Goal: Task Accomplishment & Management: Complete application form

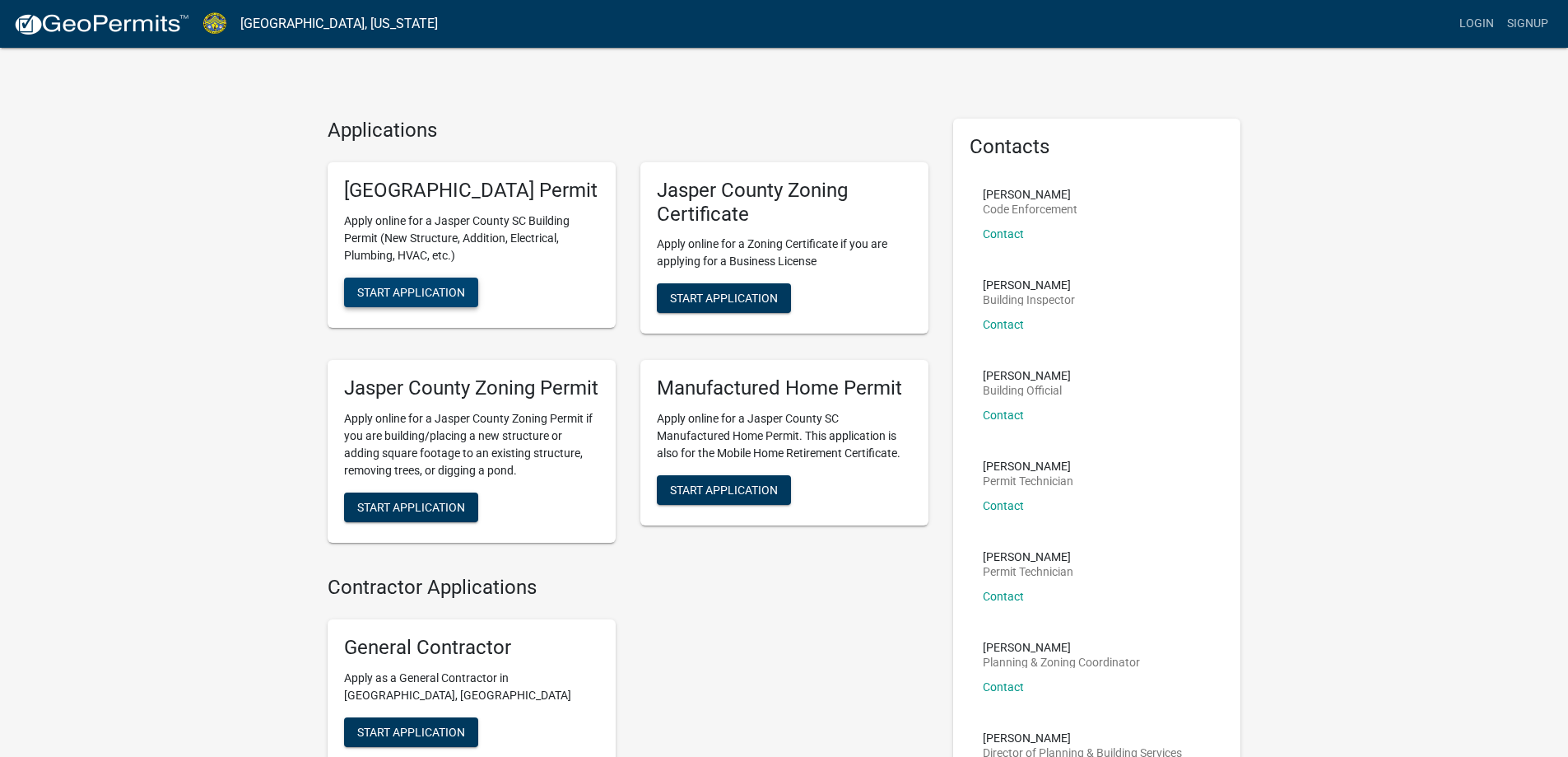
click at [376, 298] on span "Start Application" at bounding box center [411, 291] width 108 height 13
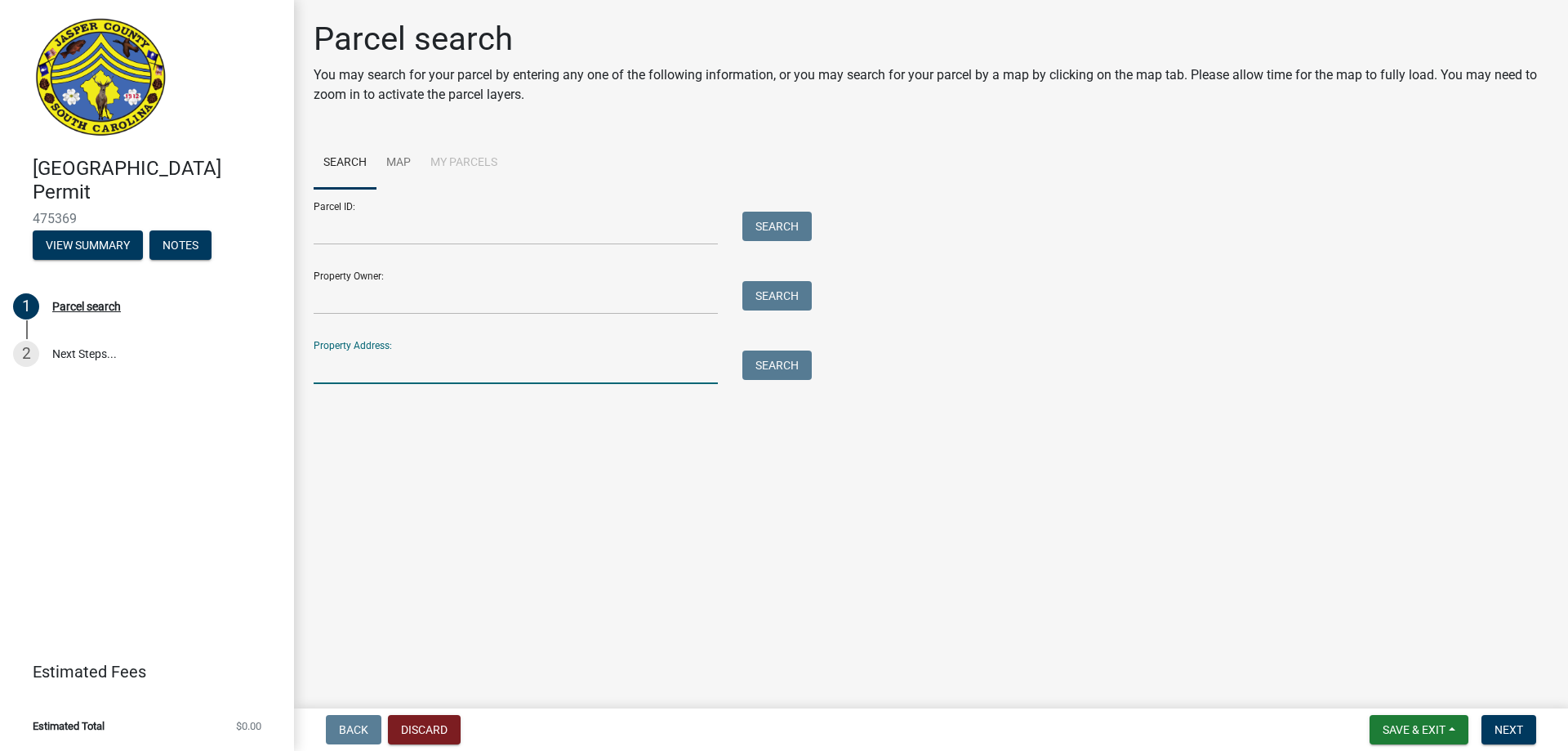
click at [510, 371] on input "Property Address:" at bounding box center [515, 367] width 404 height 33
type input "[STREET_ADDRESS]"
click at [774, 367] on button "Search" at bounding box center [776, 365] width 69 height 30
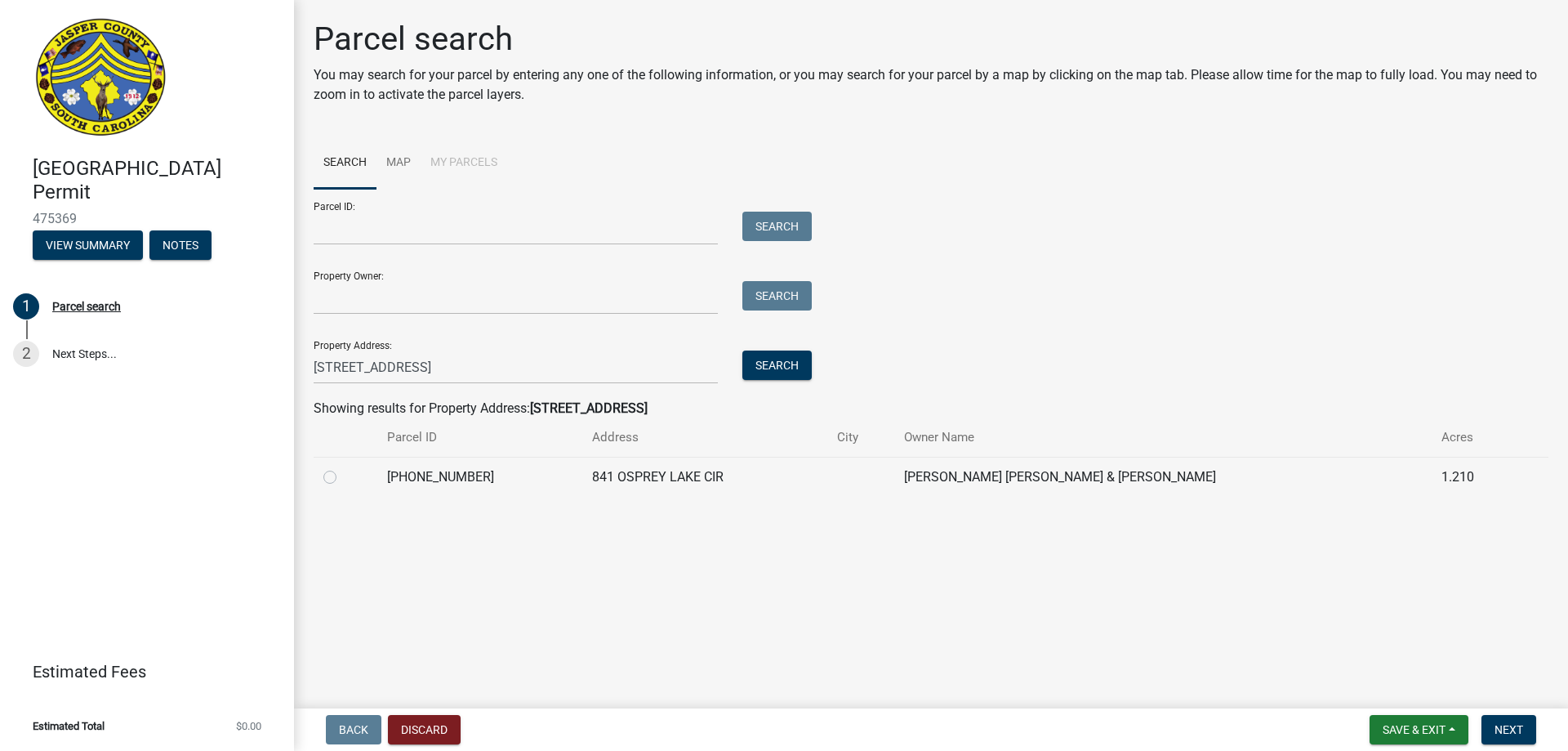
click at [448, 480] on td "[PHONE_NUMBER]" at bounding box center [480, 477] width 205 height 40
click at [343, 467] on label at bounding box center [343, 467] width 0 height 0
click at [343, 478] on input "radio" at bounding box center [348, 472] width 11 height 11
radio input "true"
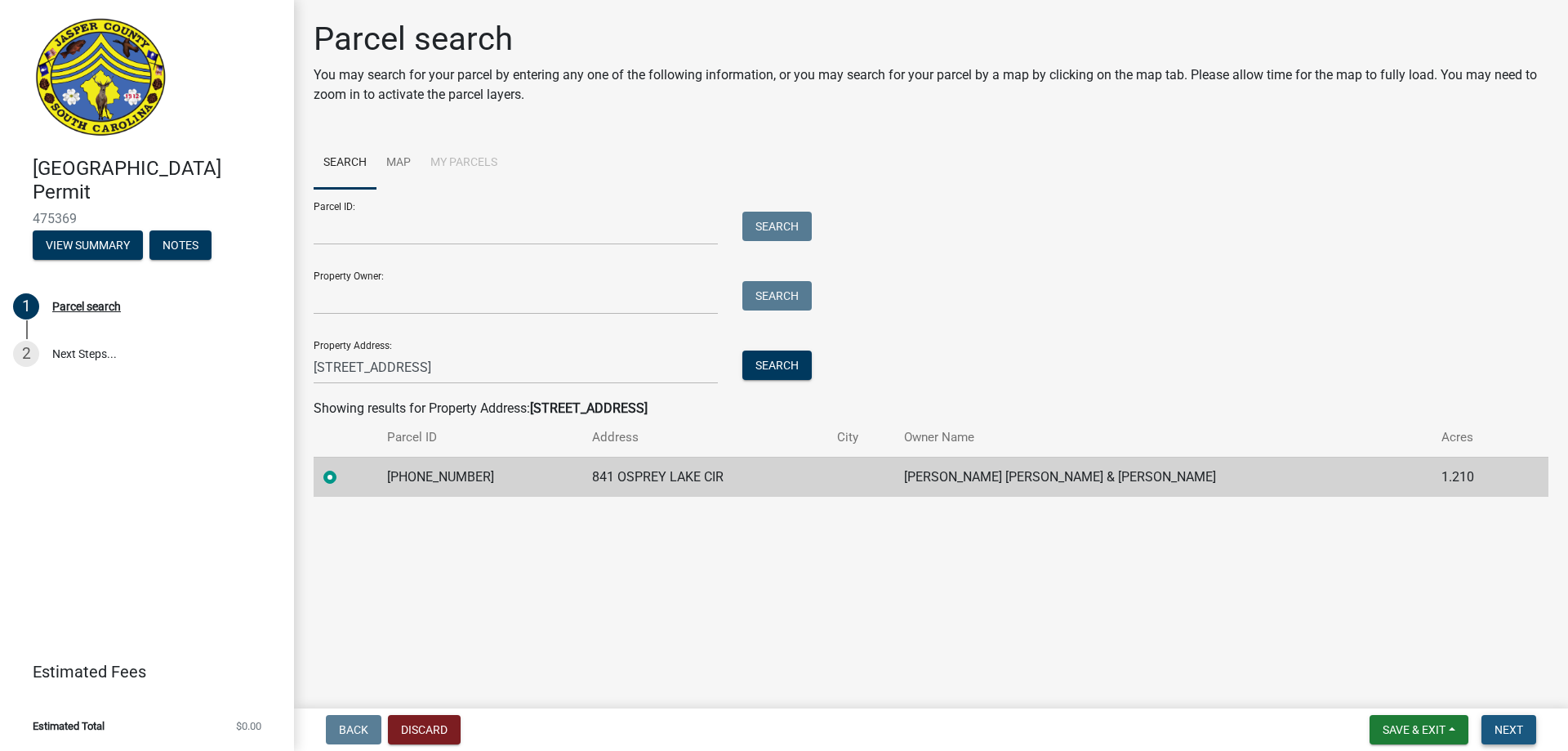
click at [1509, 732] on span "Next" at bounding box center [1508, 729] width 29 height 13
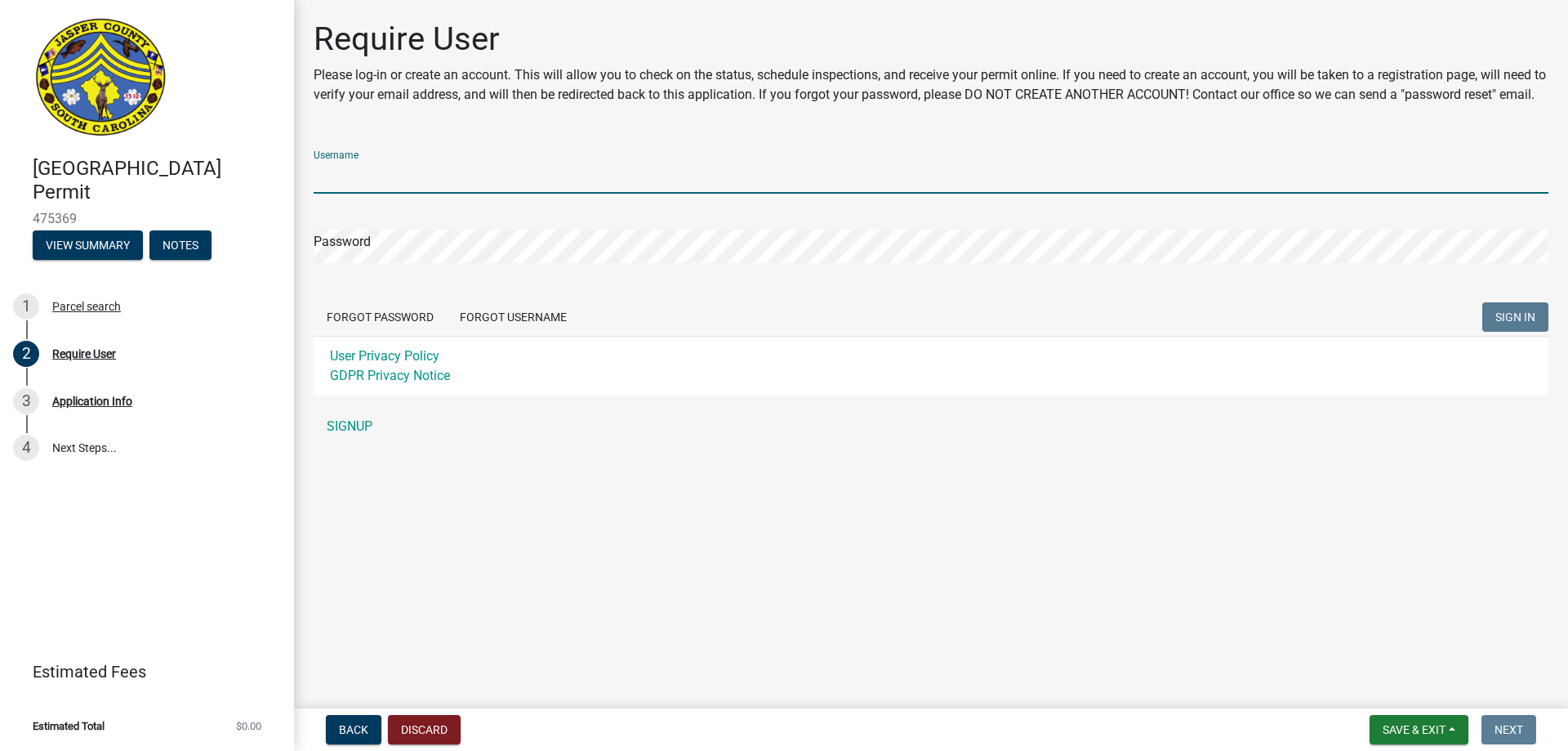
click at [339, 194] on input "Username" at bounding box center [930, 177] width 1234 height 33
type input "smrtgrl519"
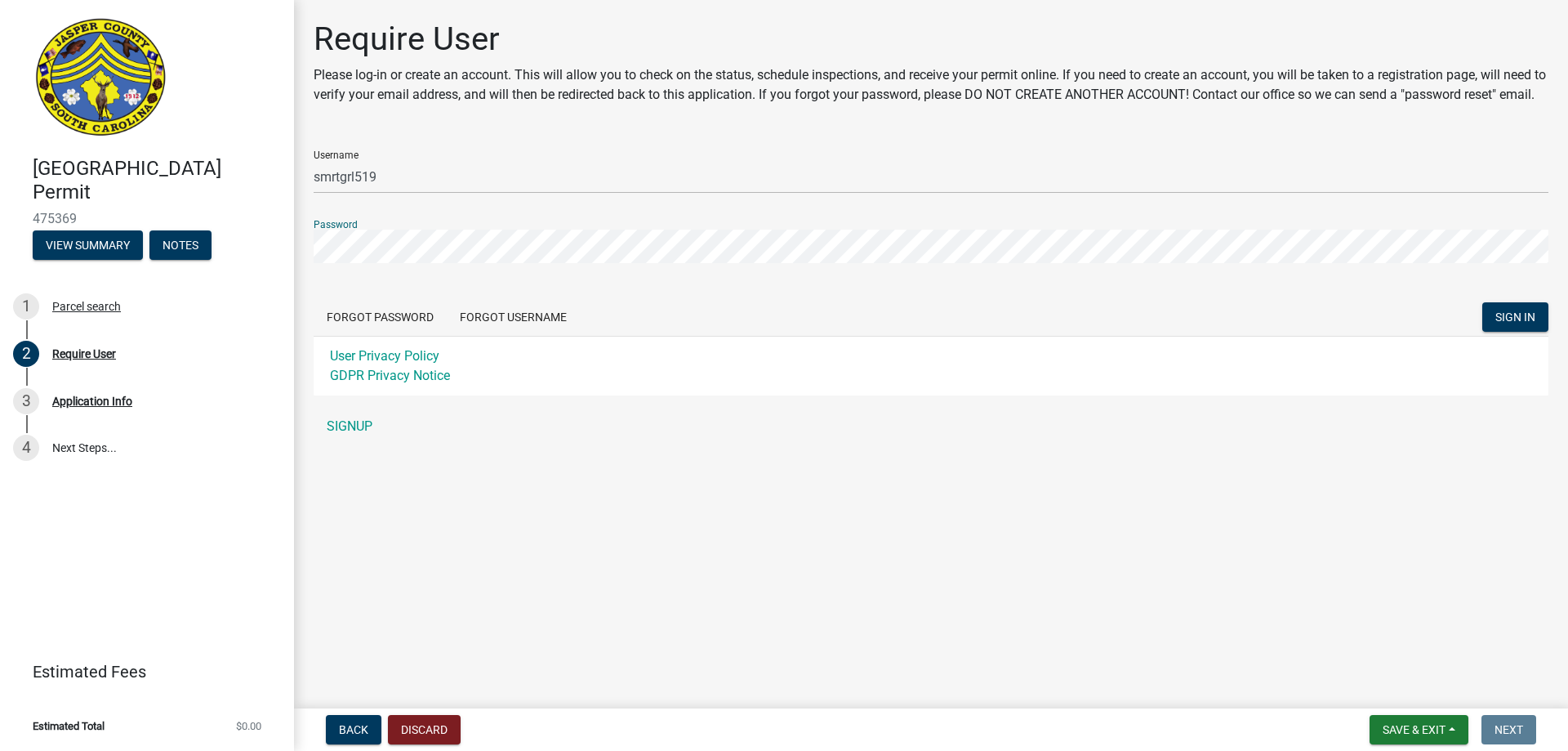
click at [1482, 302] on button "SIGN IN" at bounding box center [1515, 317] width 67 height 30
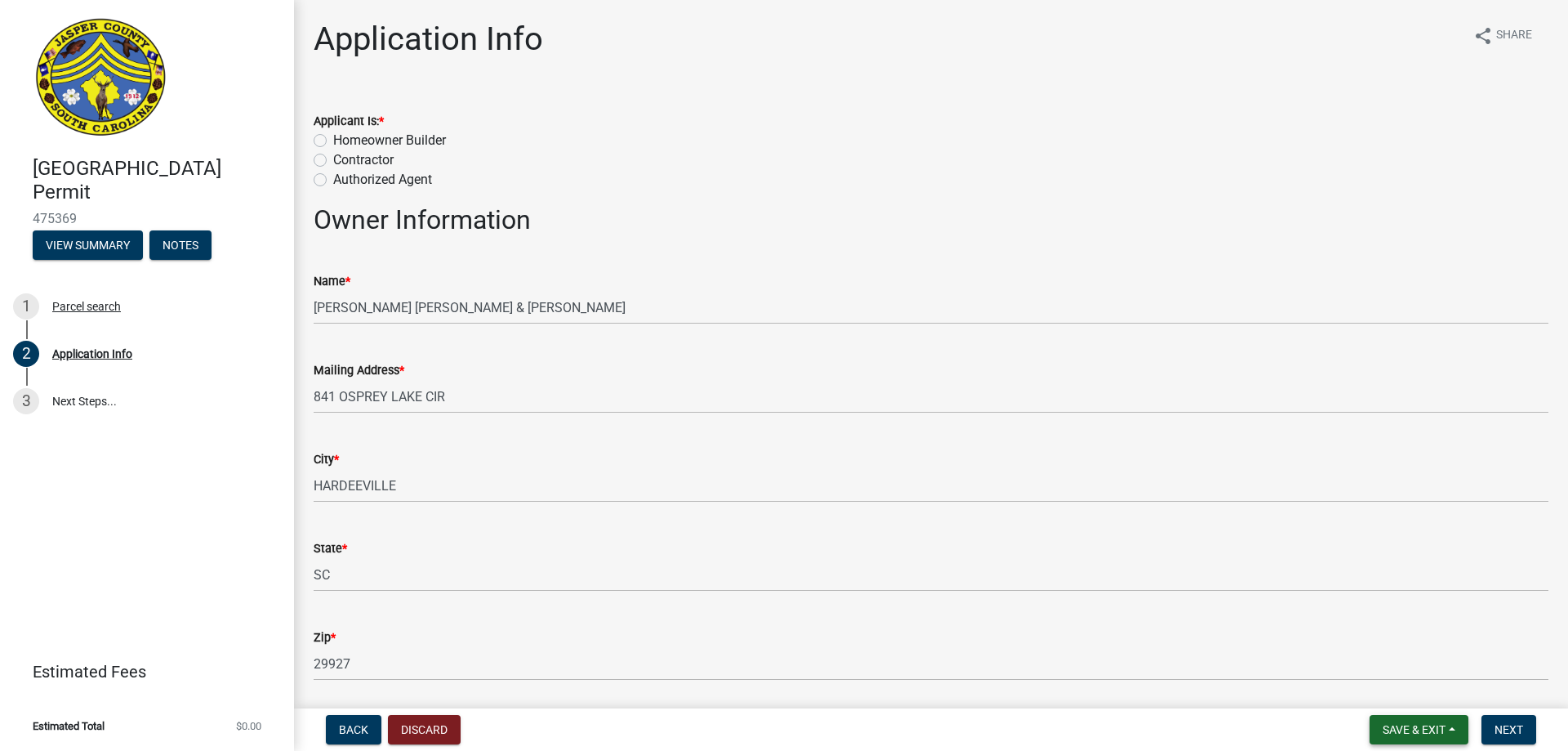
click at [1422, 723] on span "Save & Exit" at bounding box center [1414, 729] width 63 height 13
click at [1277, 726] on div "Back Discard Save & Exit Save Save & Exit Next" at bounding box center [930, 730] width 1247 height 30
click at [434, 733] on button "Discard" at bounding box center [424, 730] width 73 height 30
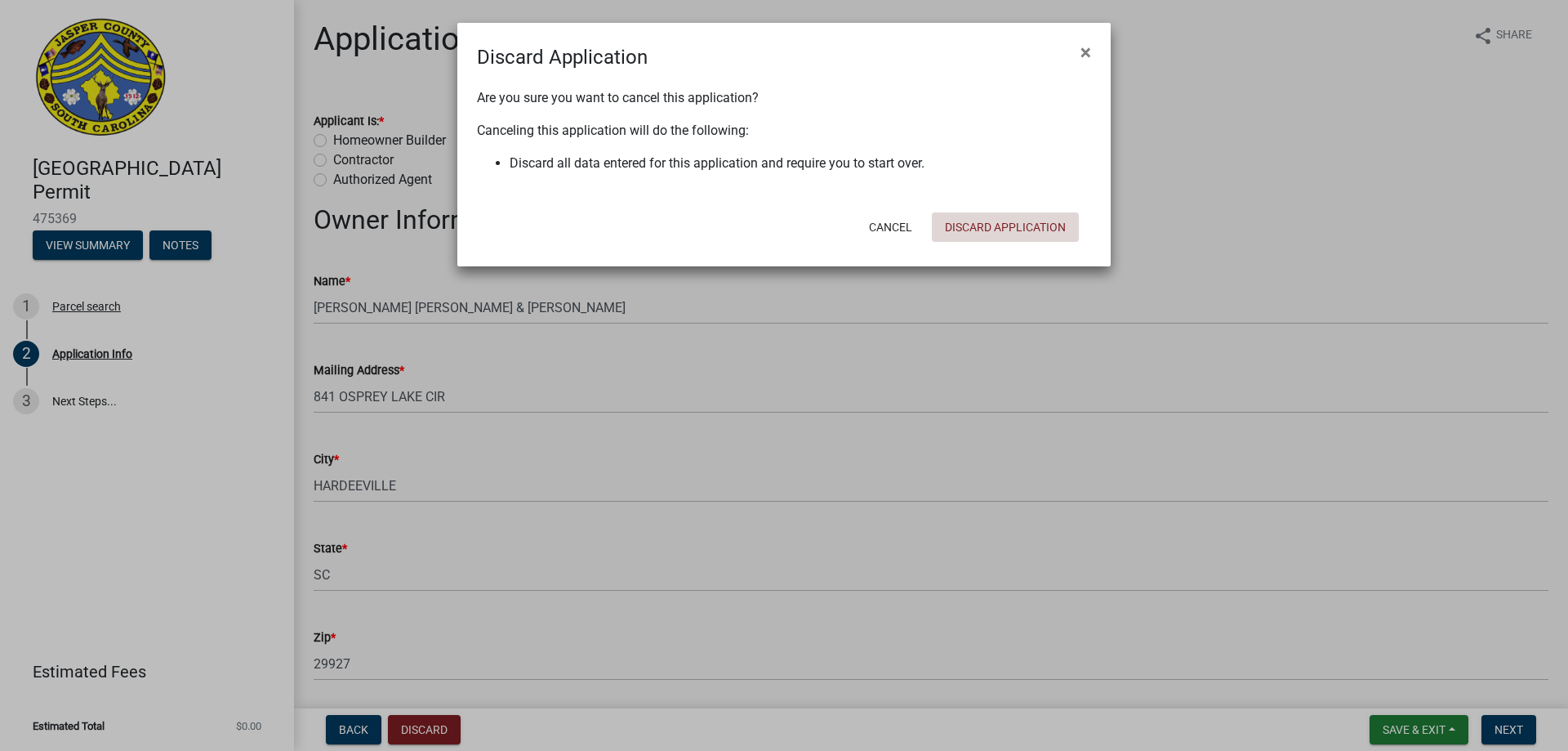
click at [988, 228] on button "Discard Application" at bounding box center [1006, 227] width 147 height 30
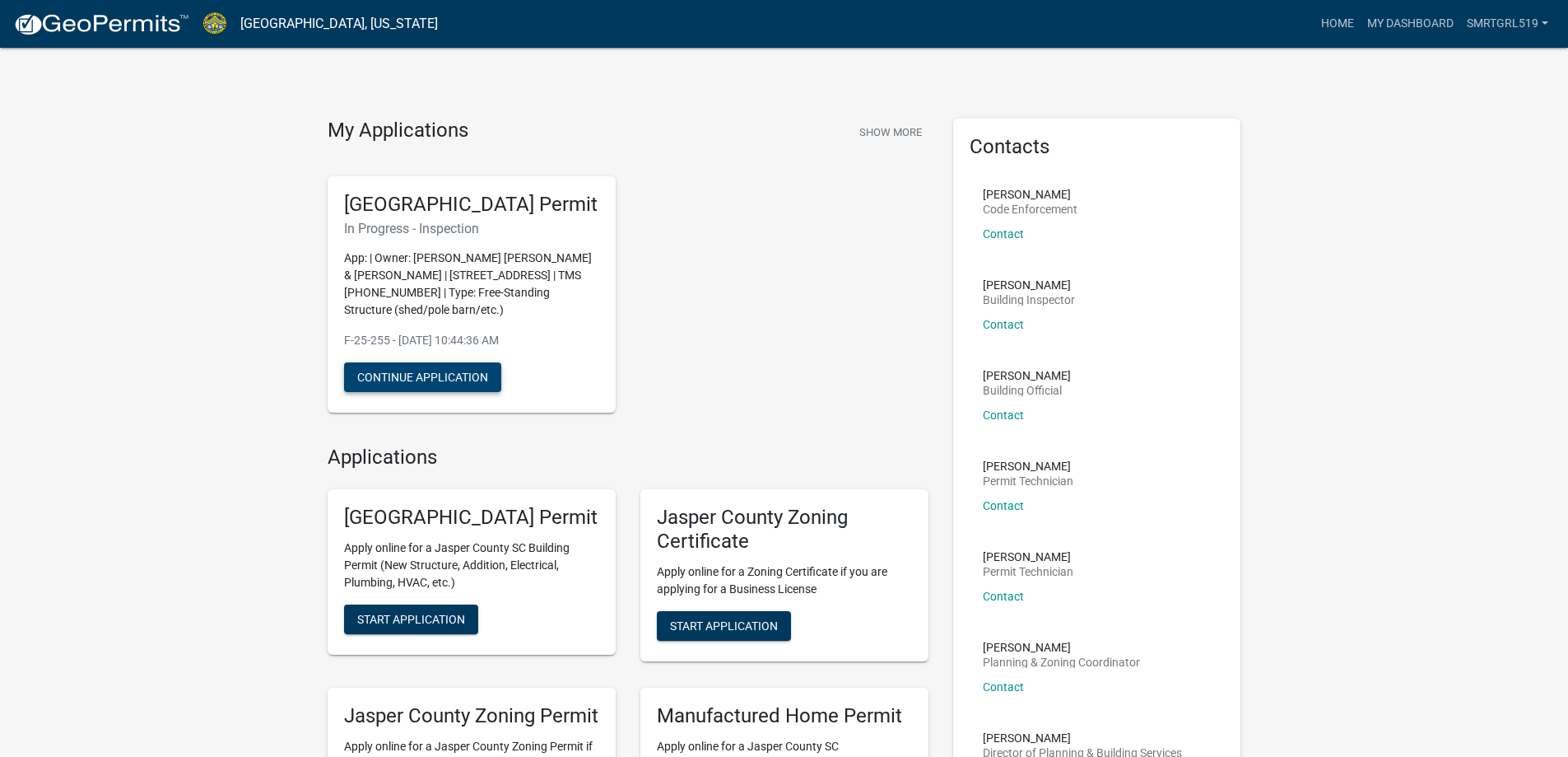
click at [377, 392] on button "Continue Application" at bounding box center [423, 377] width 157 height 30
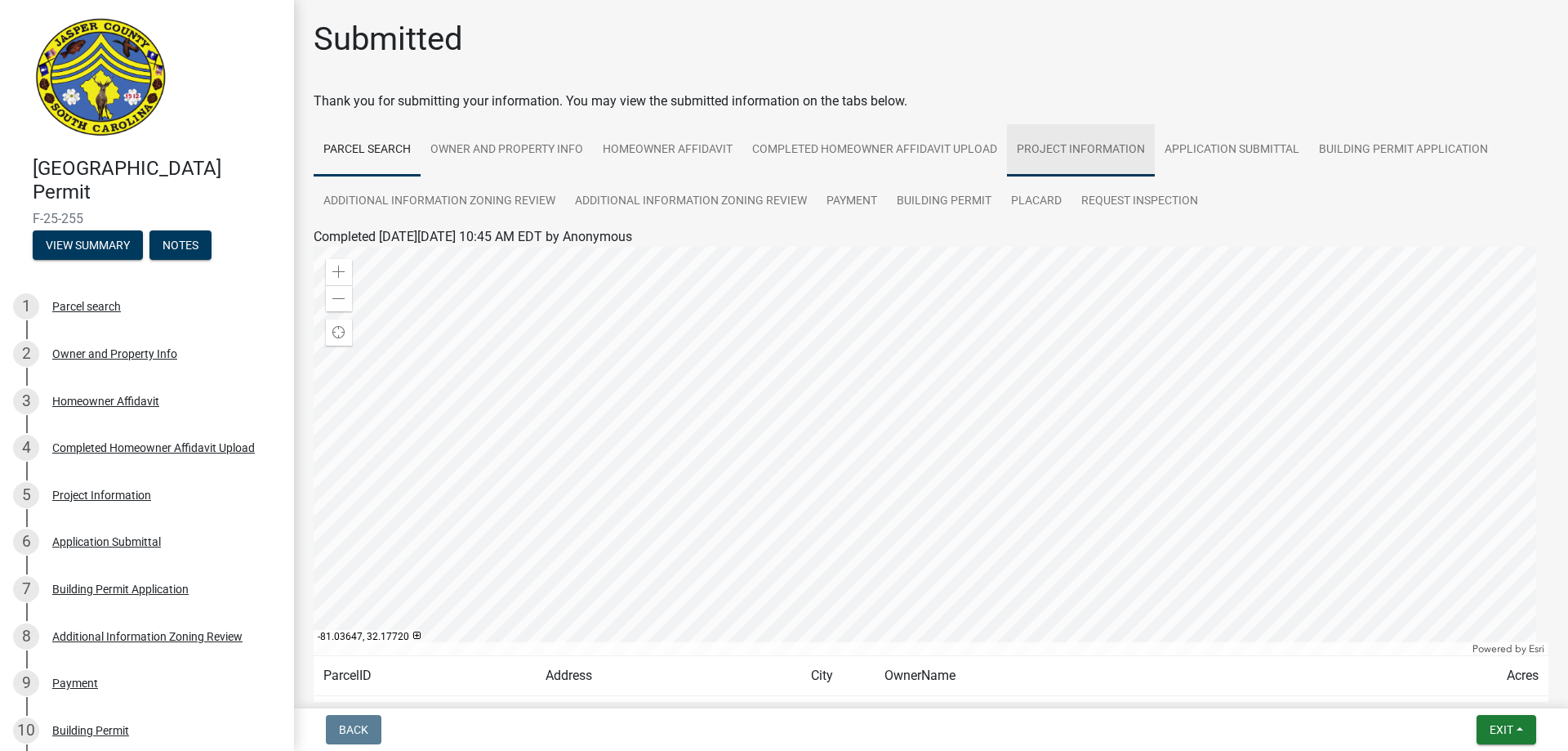
click at [1093, 152] on link "Project Information" at bounding box center [1080, 151] width 148 height 53
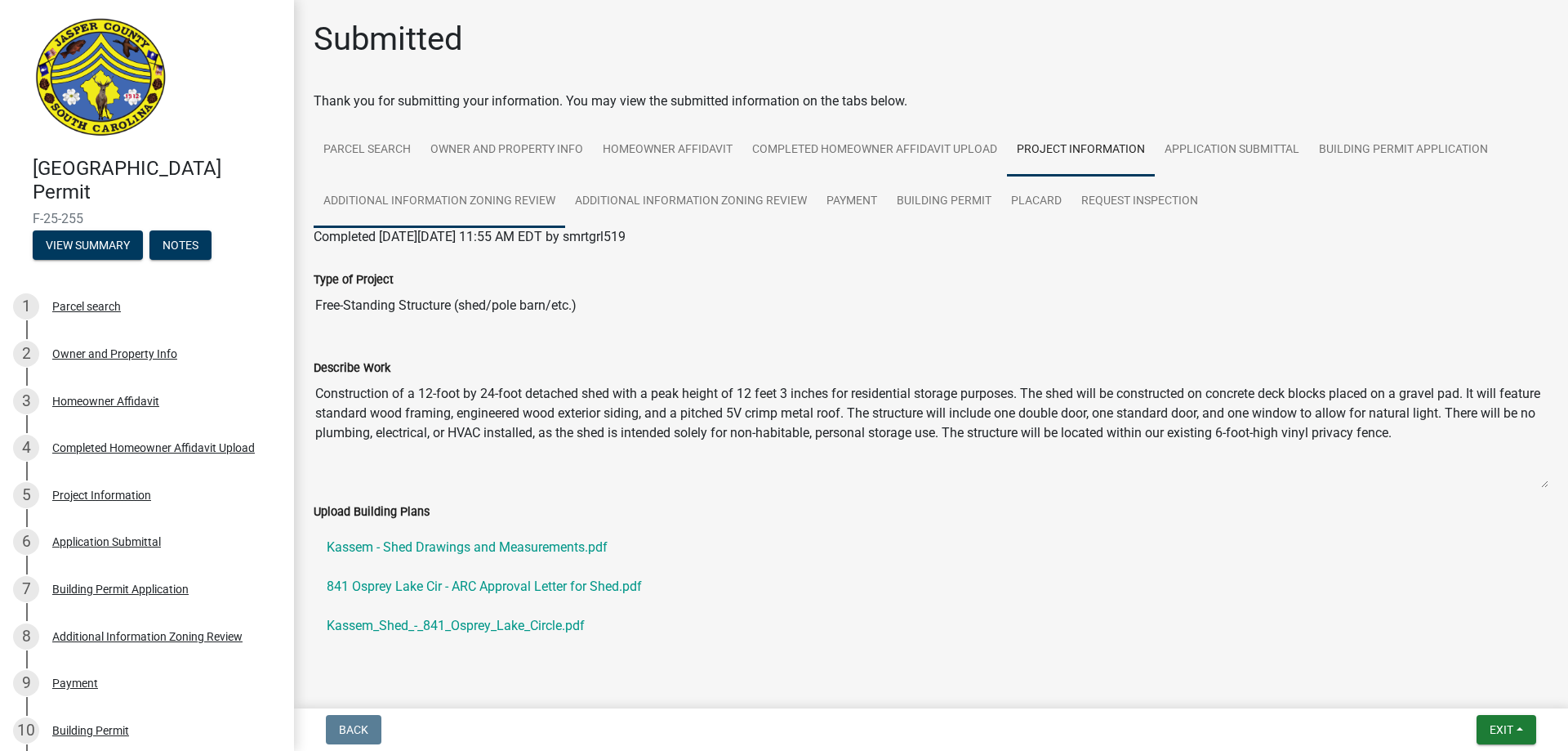
click at [439, 205] on link "Additional Information Zoning Review" at bounding box center [439, 202] width 251 height 53
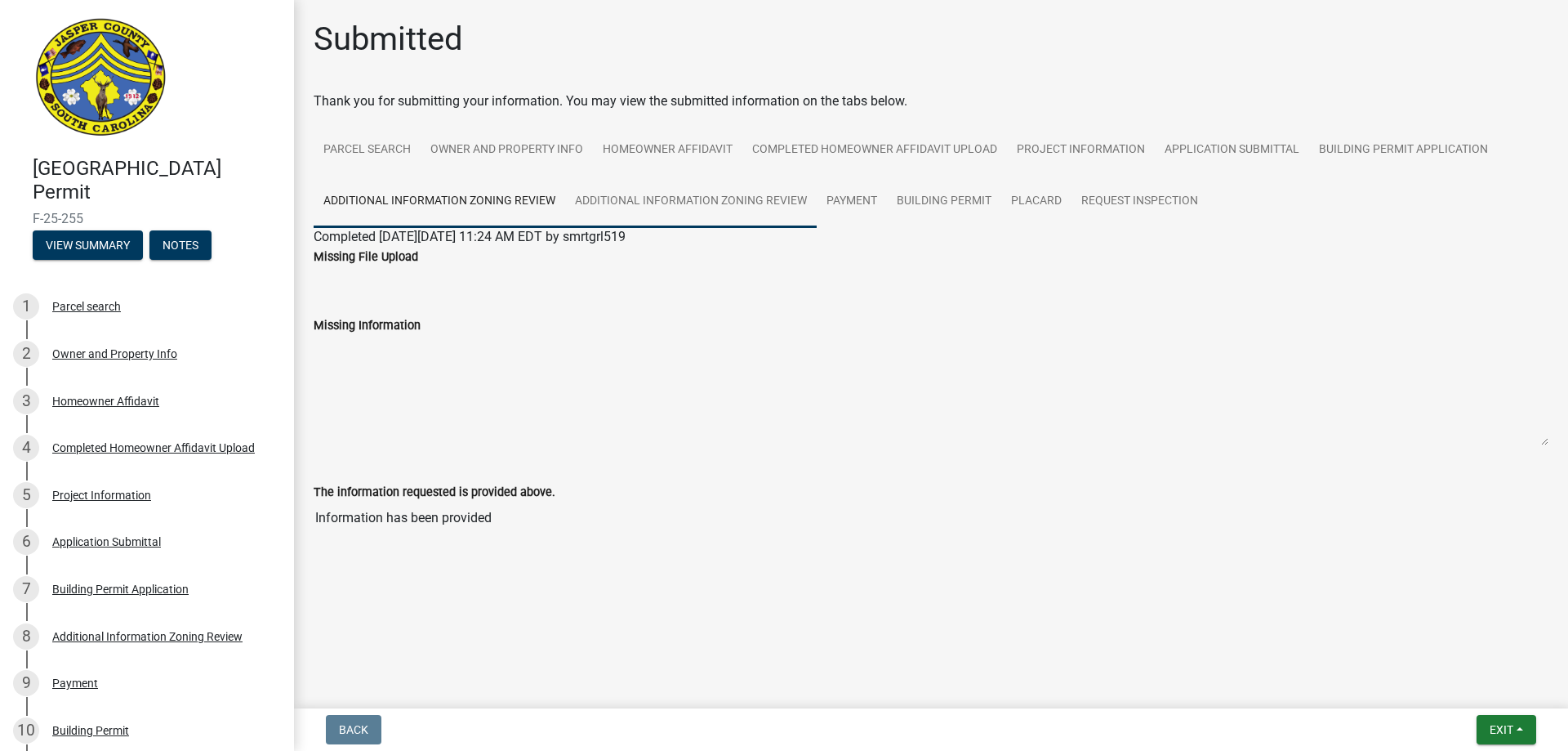
click at [759, 195] on link "Additional Information Zoning Review" at bounding box center [690, 202] width 251 height 53
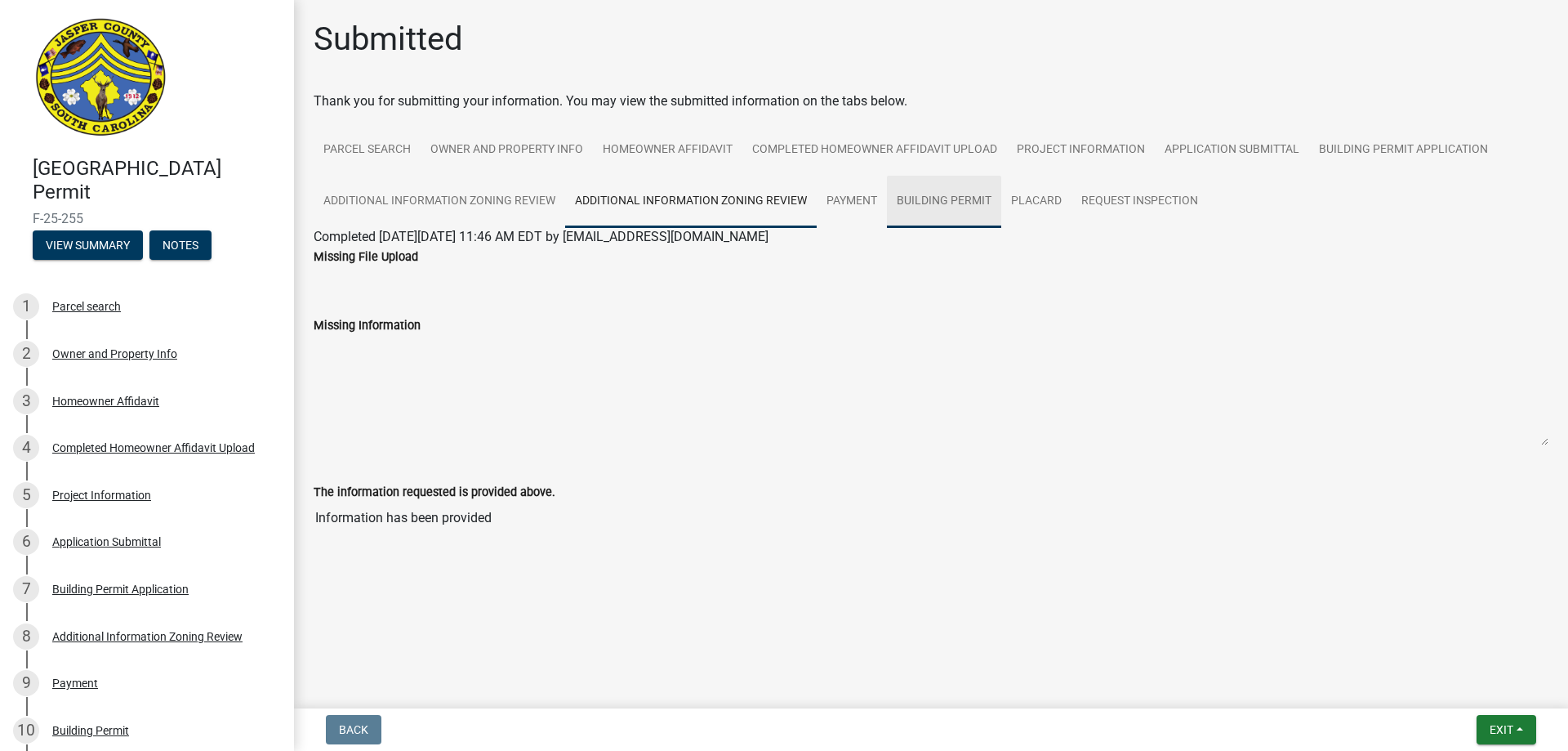
click at [957, 202] on link "Building Permit" at bounding box center [943, 202] width 114 height 53
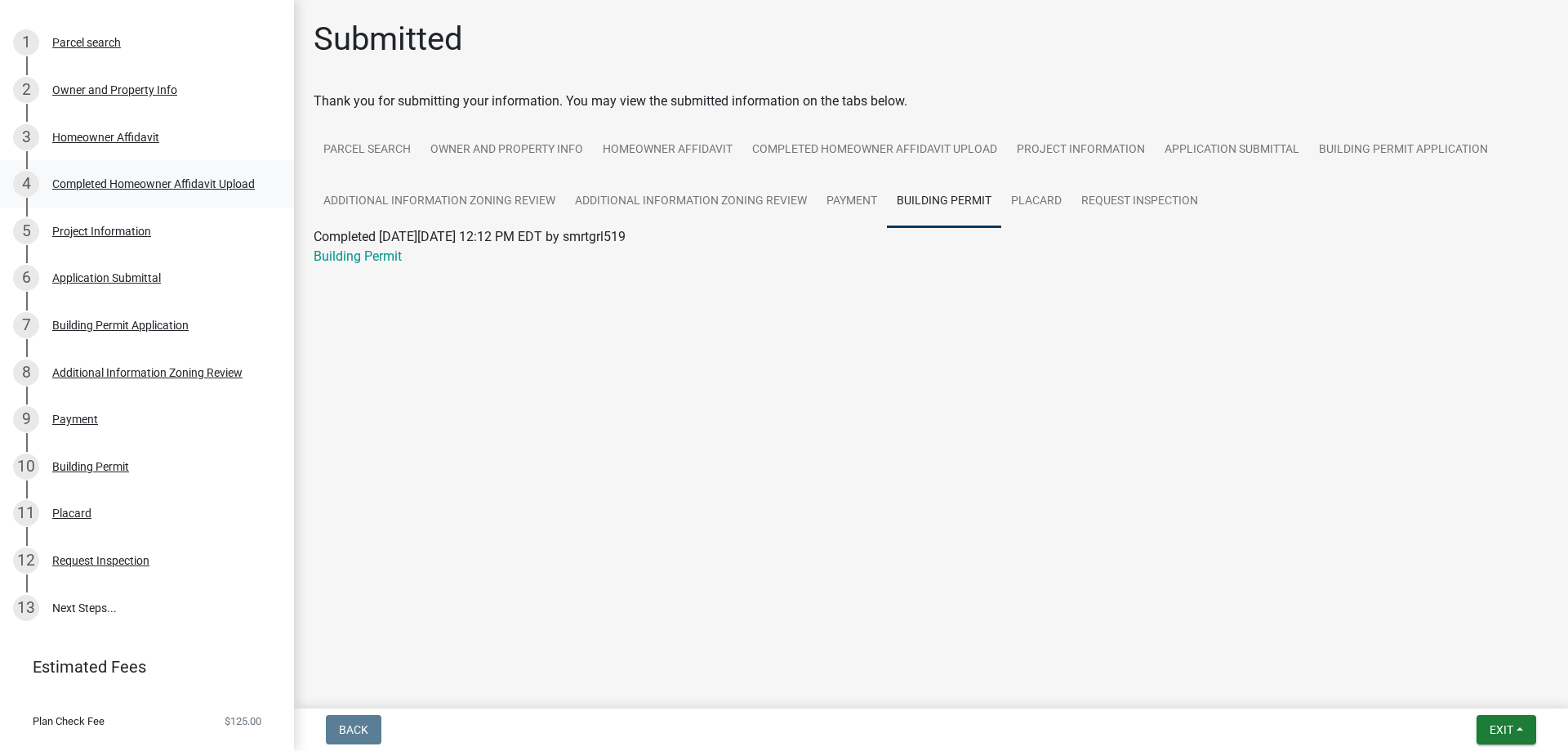
scroll to position [327, 0]
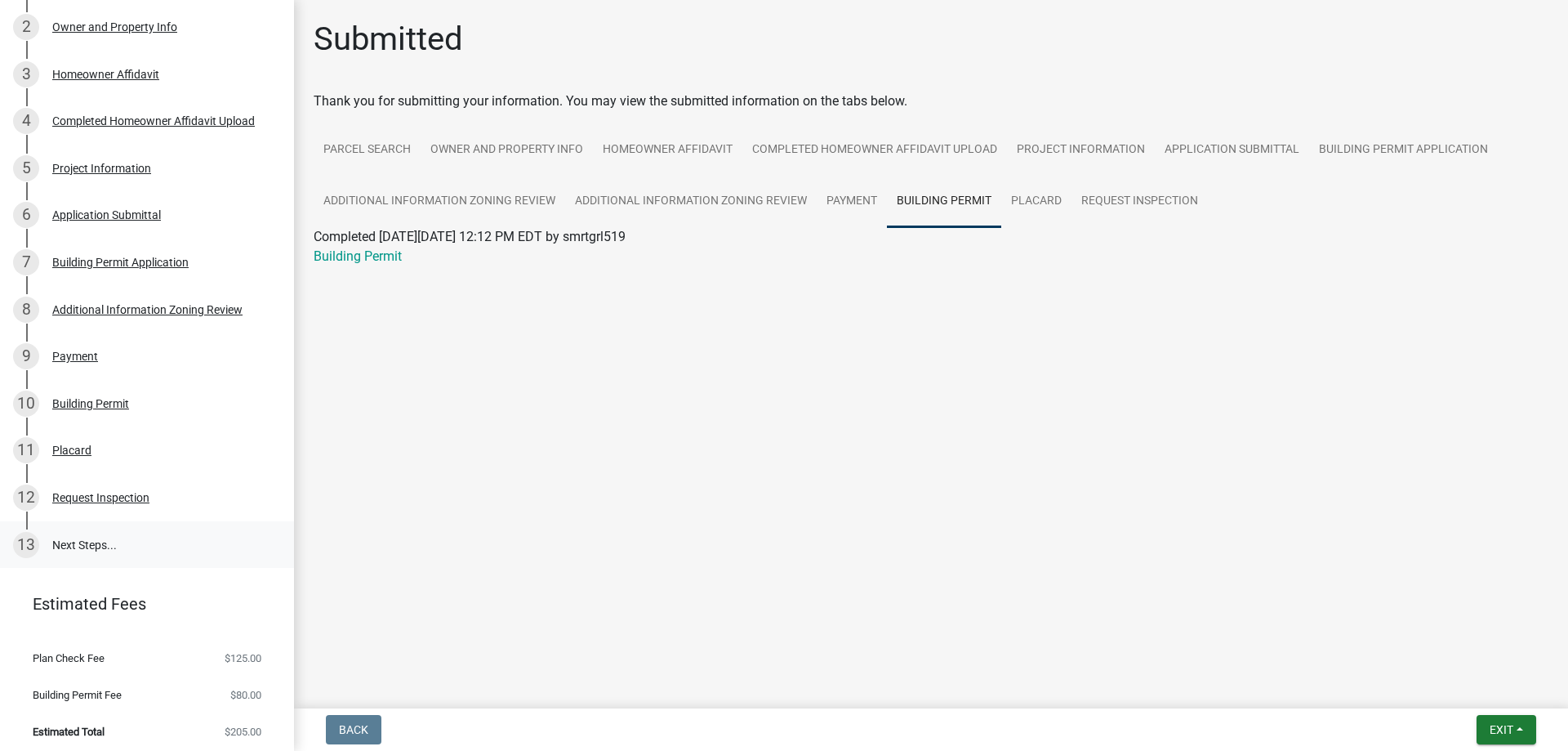
click at [53, 550] on link "13 Next Steps..." at bounding box center [147, 545] width 294 height 47
click at [31, 541] on div "13" at bounding box center [26, 545] width 26 height 26
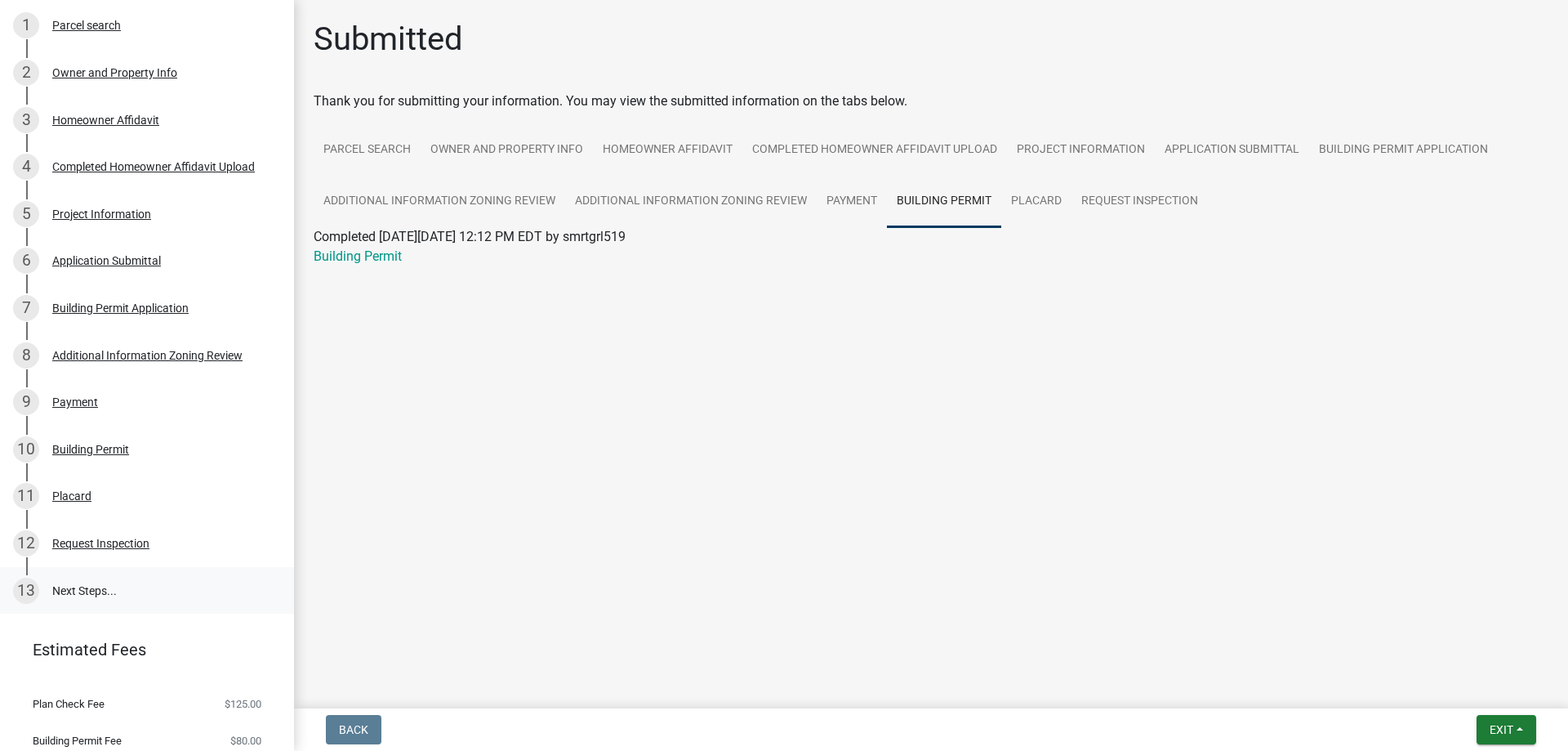
scroll to position [245, 0]
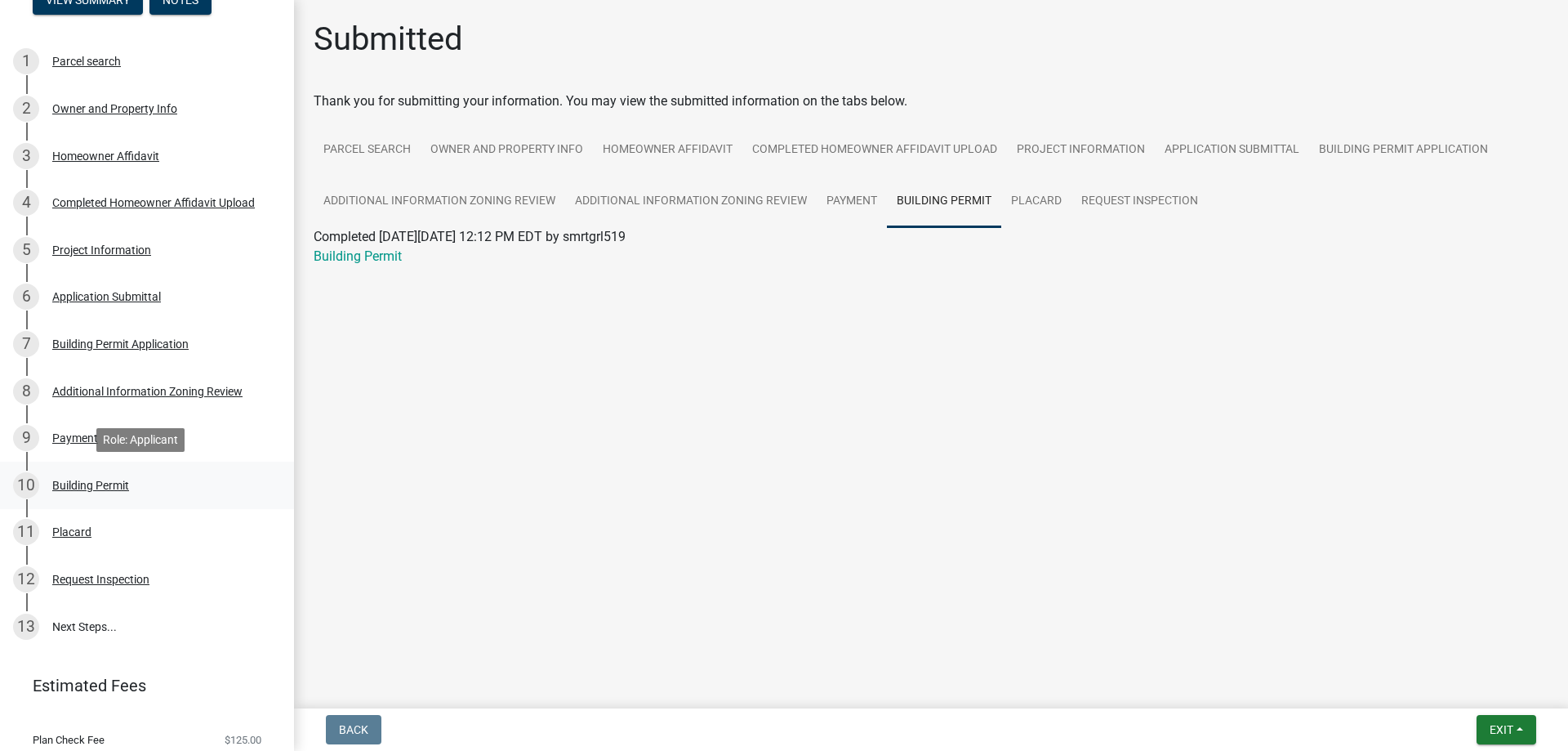
click at [71, 484] on div "Building Permit" at bounding box center [91, 485] width 77 height 11
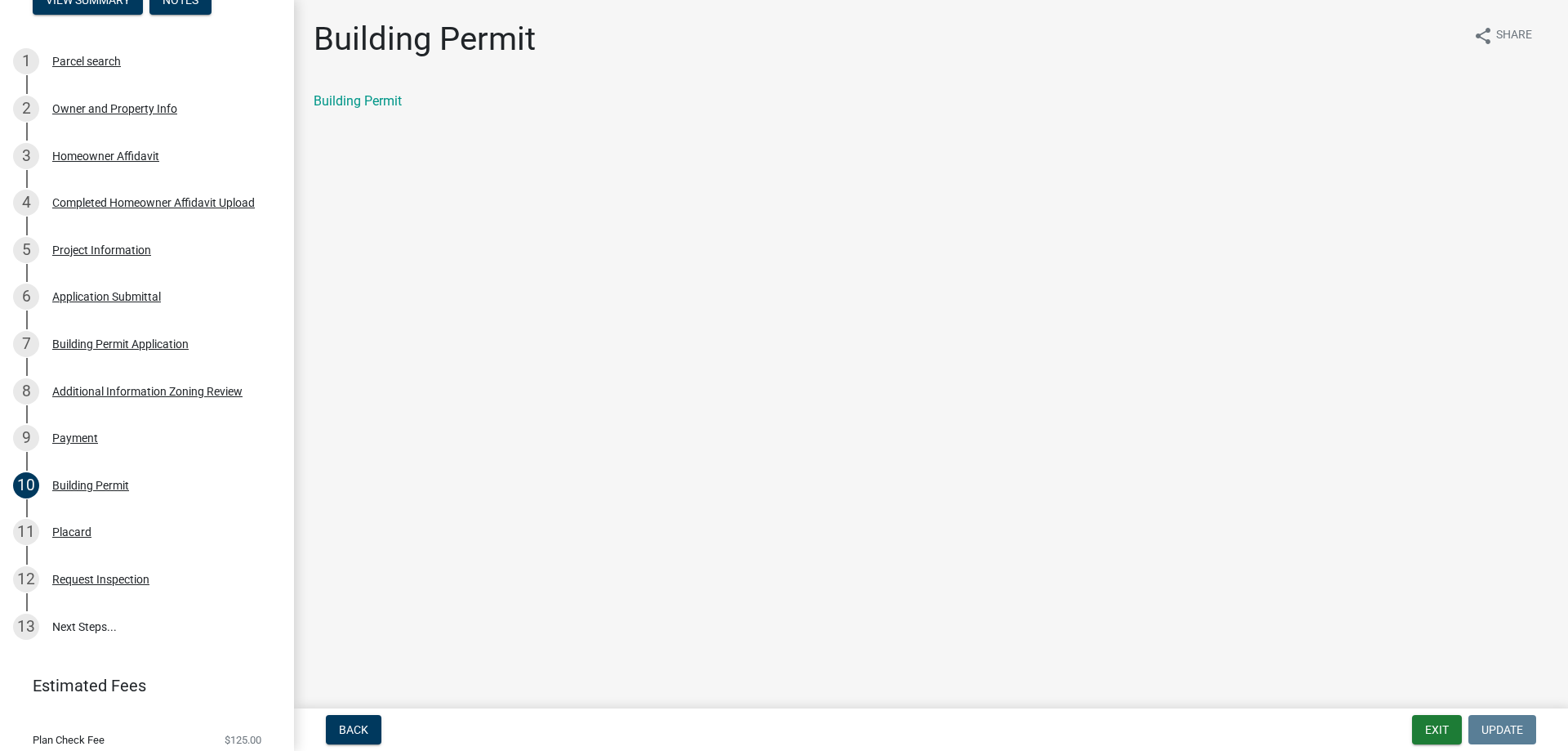
click at [347, 110] on div "Building Permit" at bounding box center [930, 101] width 1234 height 19
click at [349, 102] on link "Building Permit" at bounding box center [357, 101] width 88 height 16
